Goal: Find specific page/section: Find specific page/section

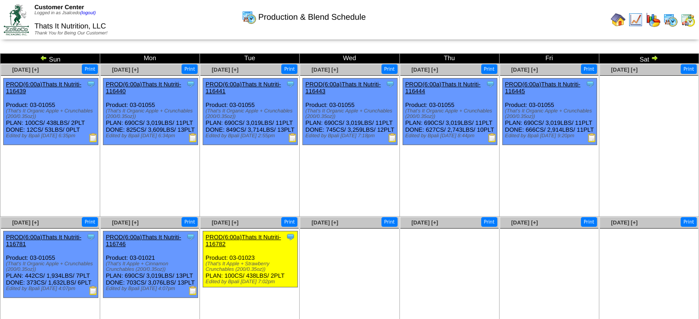
click at [691, 22] on img at bounding box center [687, 19] width 15 height 15
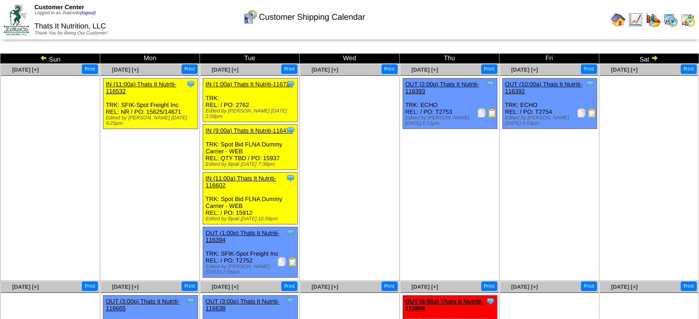
click at [613, 21] on img at bounding box center [618, 19] width 15 height 15
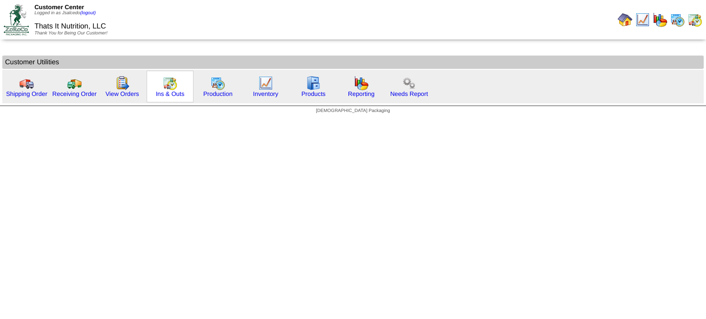
click at [175, 84] on img at bounding box center [170, 83] width 15 height 15
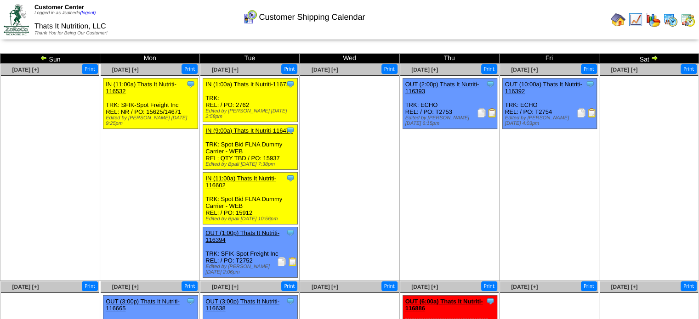
click at [683, 17] on img at bounding box center [687, 19] width 15 height 15
click at [673, 20] on img at bounding box center [670, 19] width 15 height 15
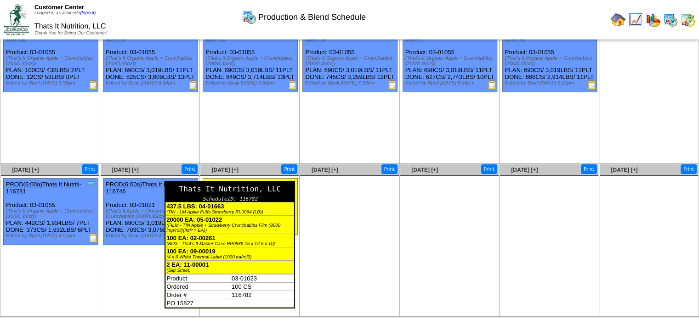
scroll to position [63, 0]
